Goal: Task Accomplishment & Management: Manage account settings

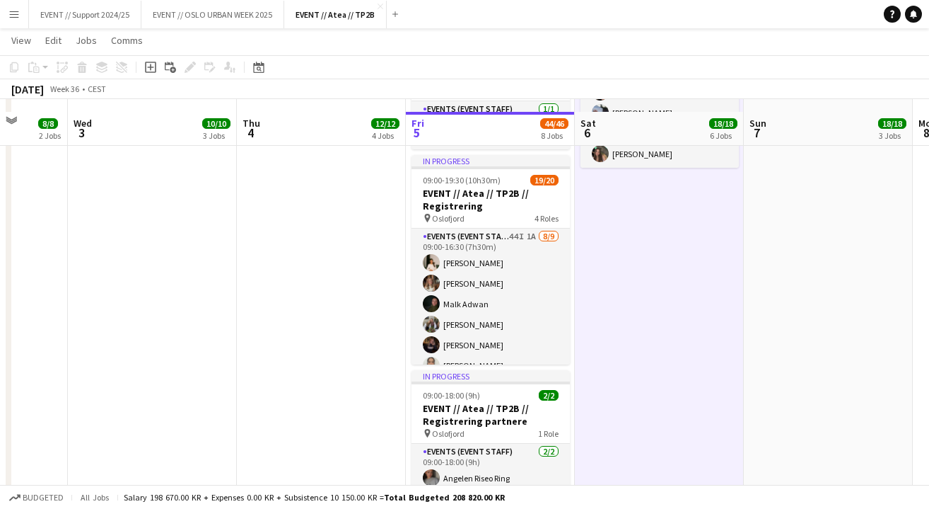
scroll to position [951, 0]
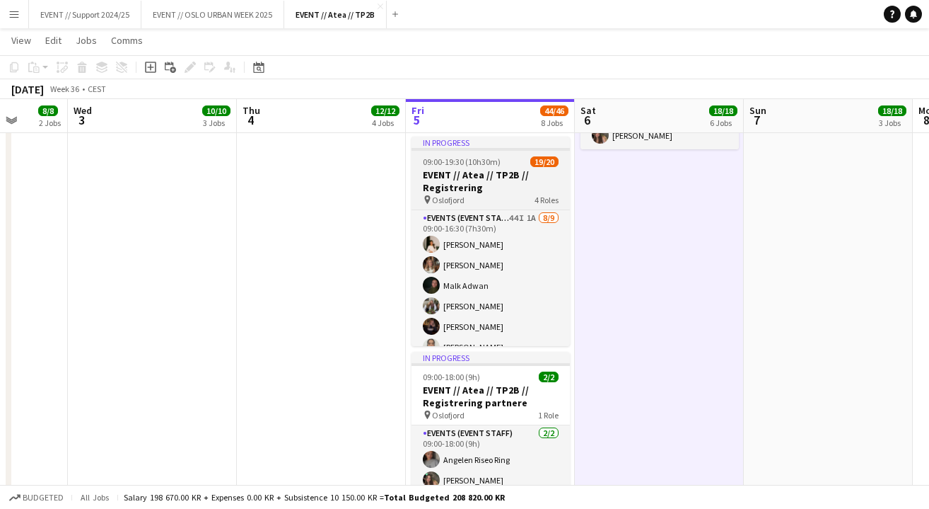
click at [489, 182] on h3 "EVENT // Atea // TP2B // Registrering" at bounding box center [491, 180] width 158 height 25
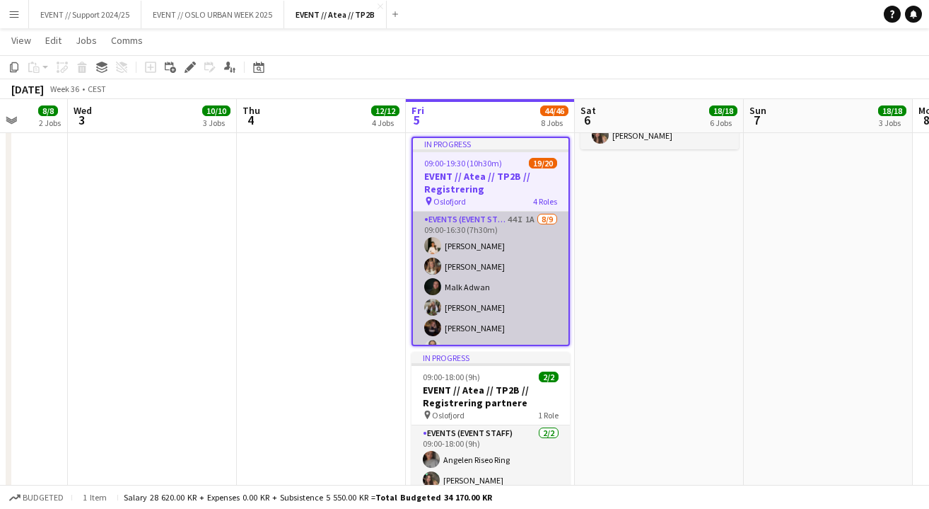
click at [487, 252] on app-card-role "Events (Event Staff) 44I 1A [DATE] 09:00-16:30 (7h30m) [PERSON_NAME] [PERSON_NA…" at bounding box center [491, 317] width 156 height 212
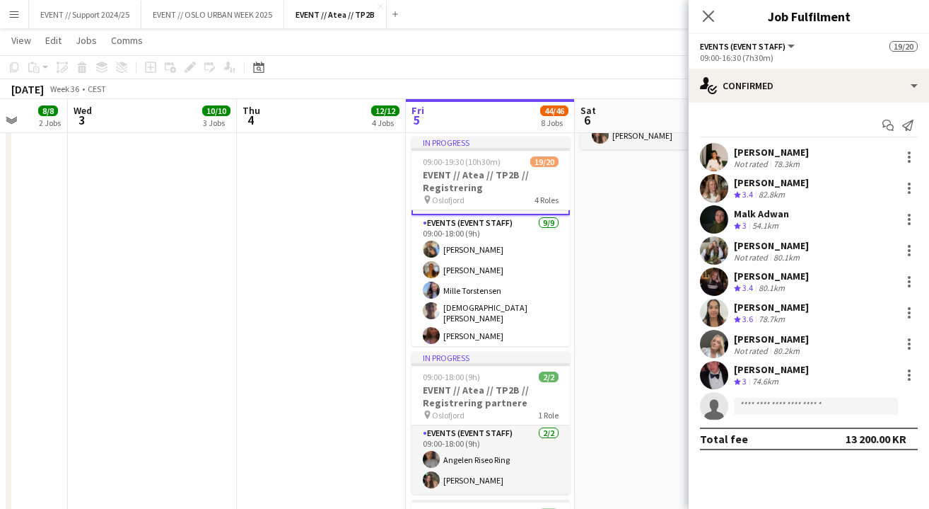
scroll to position [231, 0]
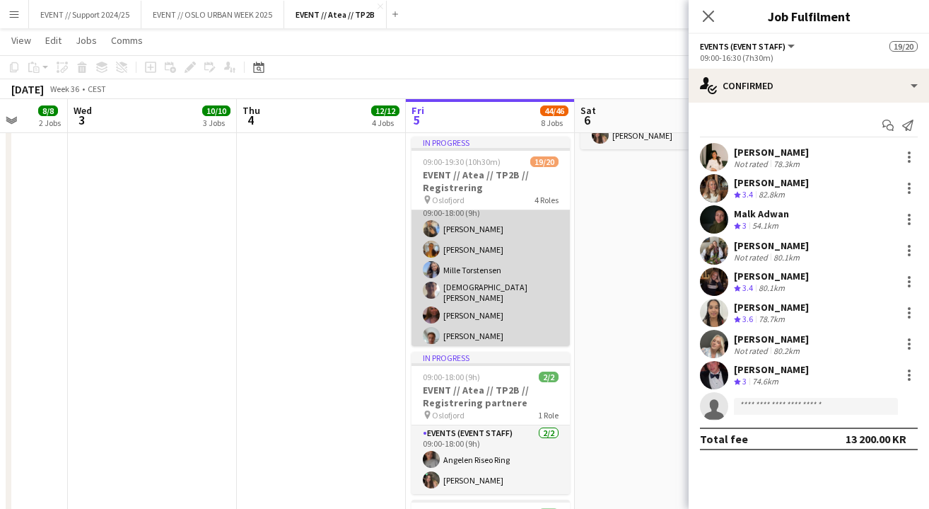
click at [489, 279] on app-card-role "Events (Event Staff) [DATE] 09:00-18:00 (9h) [PERSON_NAME] [PERSON_NAME] [PERSO…" at bounding box center [491, 302] width 158 height 216
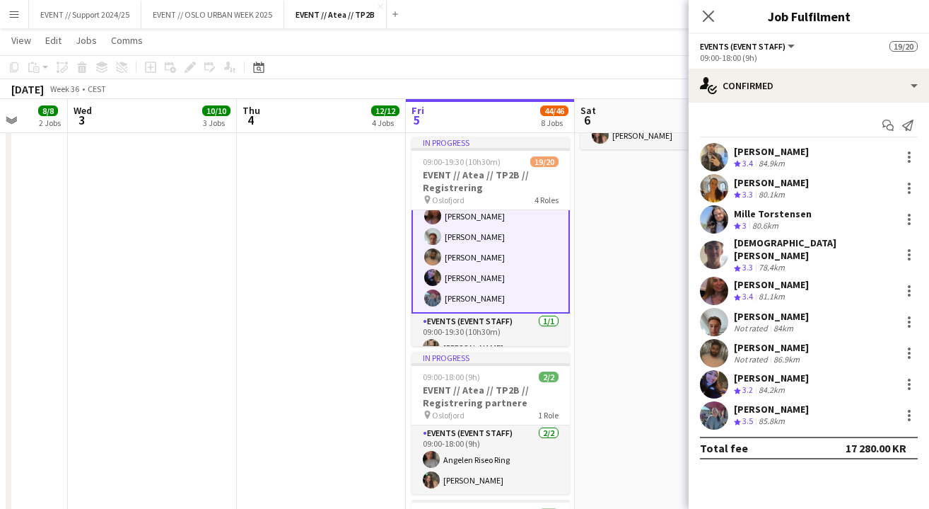
scroll to position [308, 0]
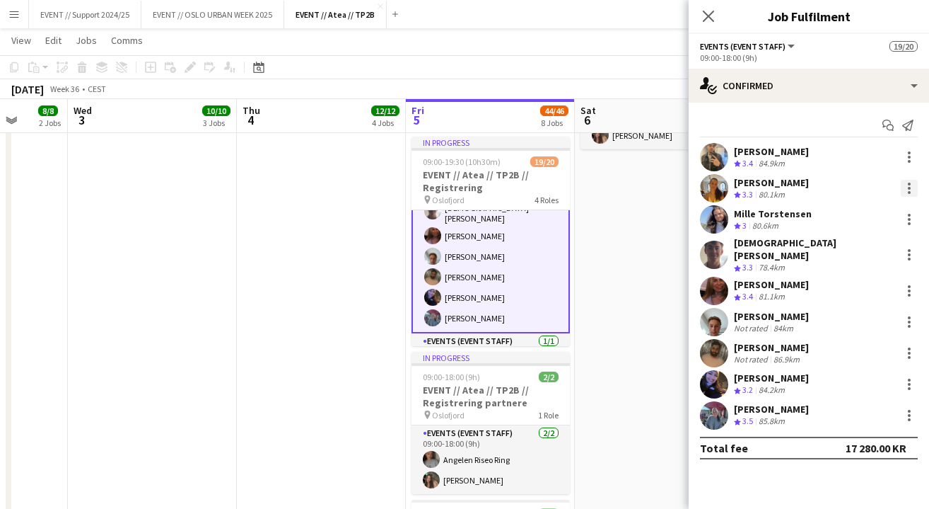
click at [905, 185] on div at bounding box center [909, 188] width 17 height 17
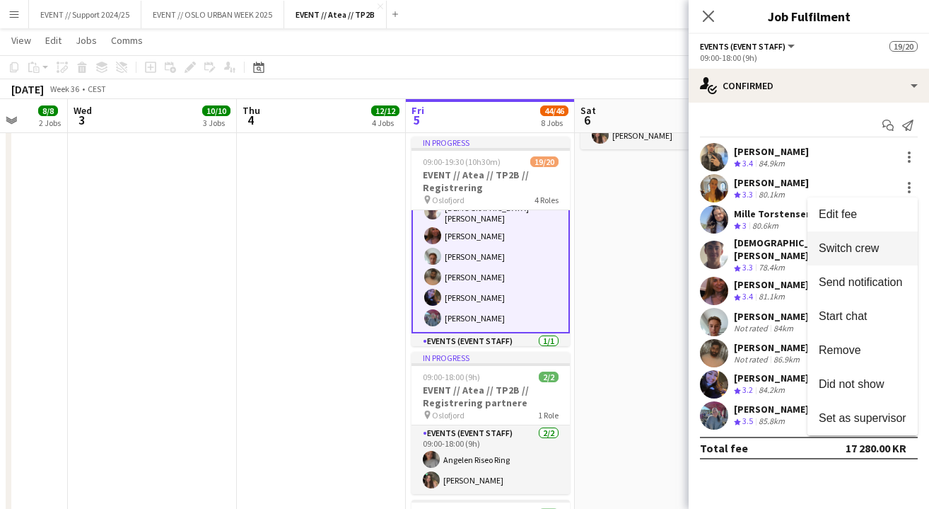
click at [859, 245] on span "Switch crew" at bounding box center [849, 248] width 60 height 12
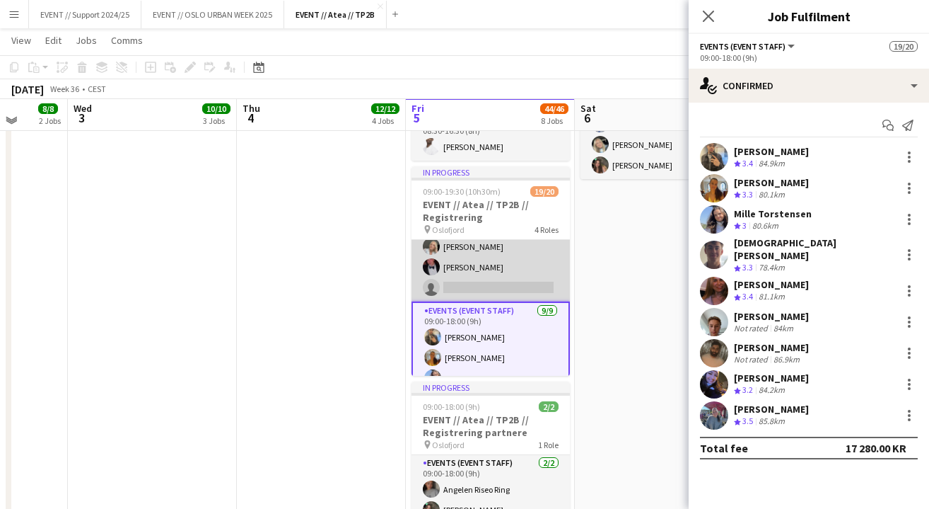
scroll to position [126, 0]
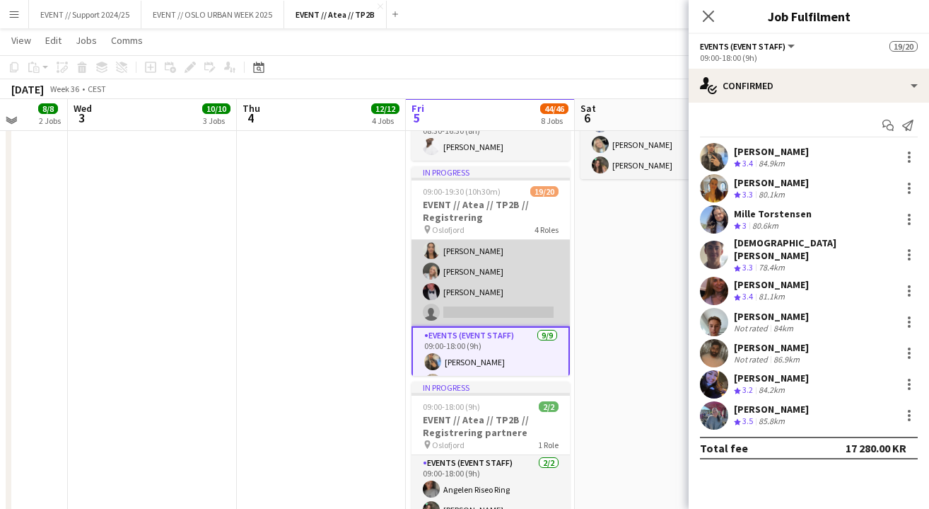
click at [513, 275] on app-card-role "Events (Event Staff) 44I 1A [DATE] 09:00-16:30 (7h30m) [PERSON_NAME] [PERSON_NA…" at bounding box center [491, 220] width 158 height 212
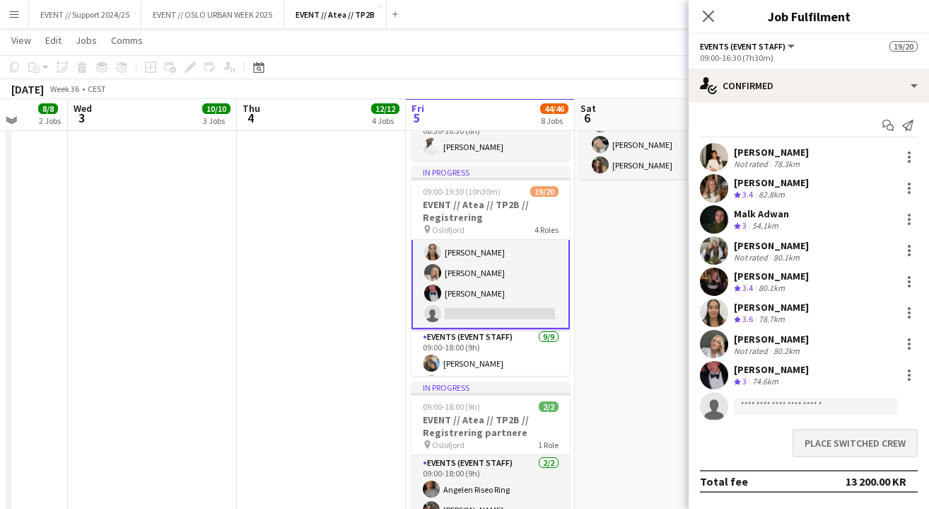
click at [855, 441] on button "Place switched crew" at bounding box center [855, 443] width 125 height 28
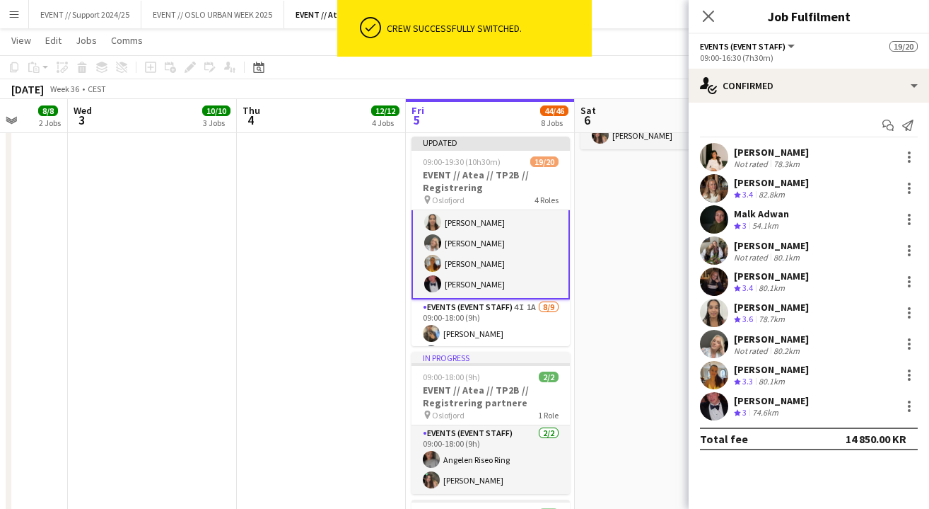
scroll to position [951, 0]
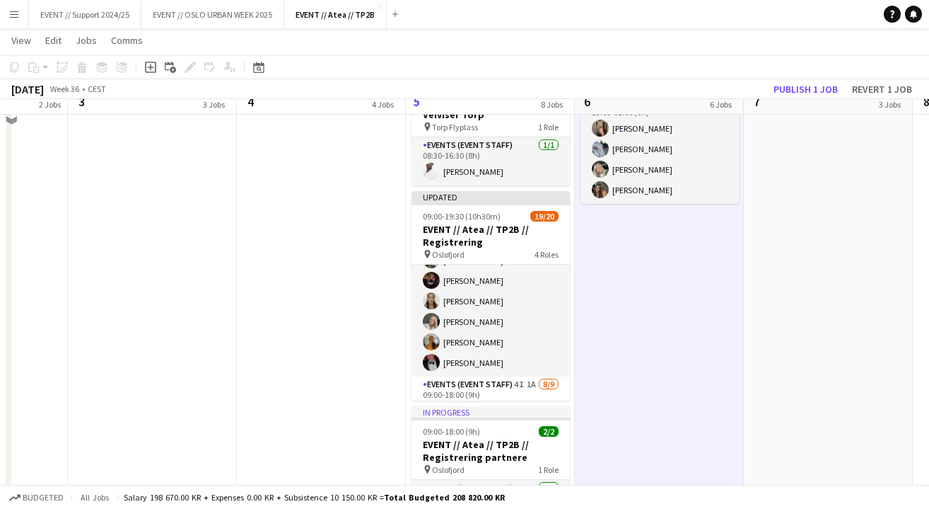
scroll to position [901, 0]
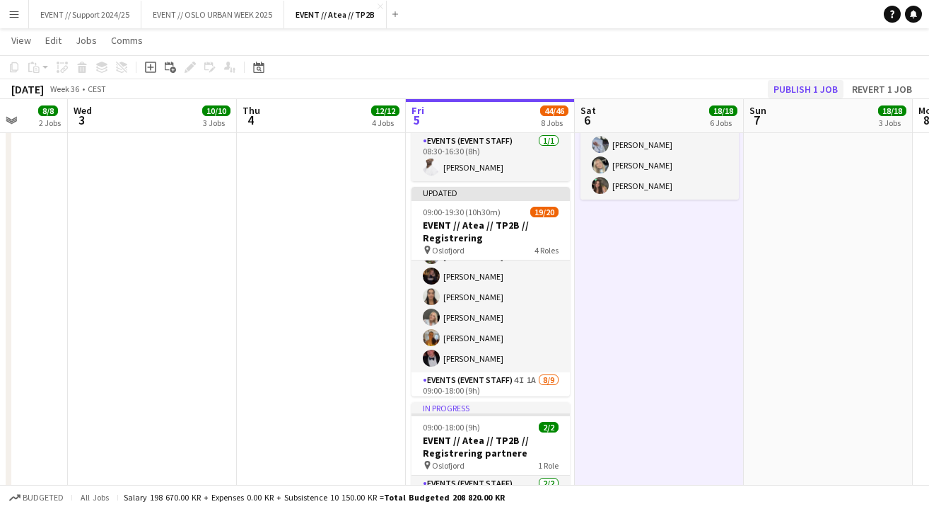
click at [803, 89] on button "Publish 1 job" at bounding box center [806, 89] width 76 height 18
